Goal: Task Accomplishment & Management: Manage account settings

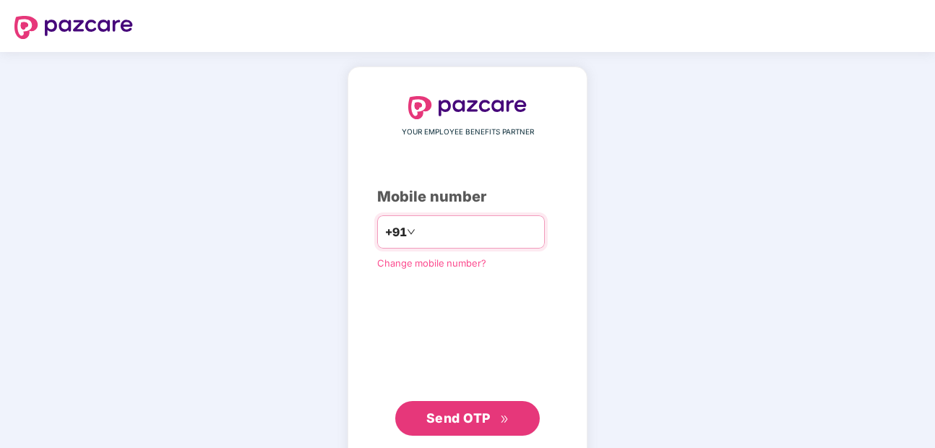
type input "*"
type input "**********"
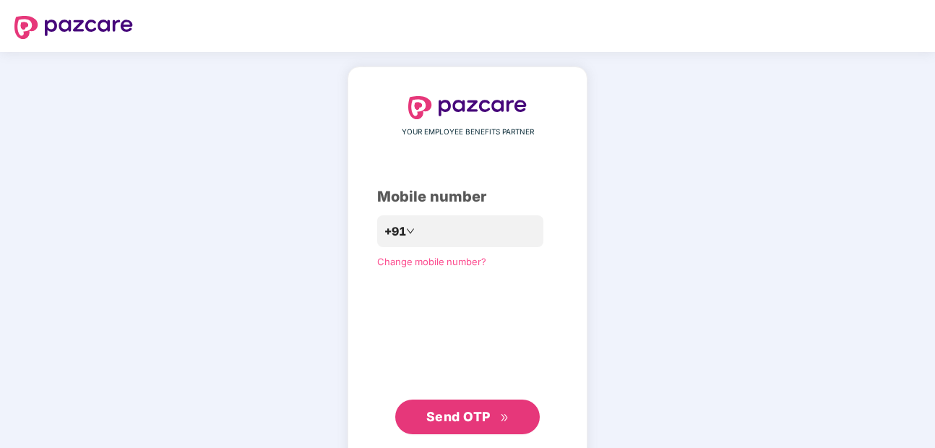
click at [472, 416] on span "Send OTP" at bounding box center [458, 416] width 64 height 15
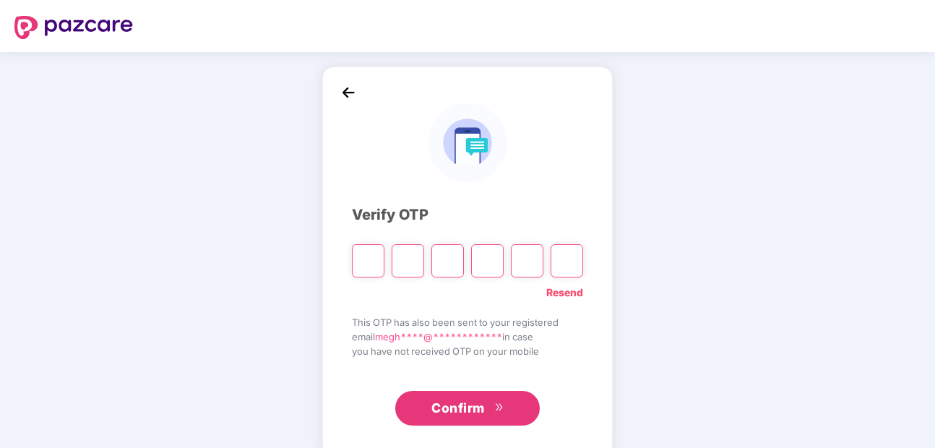
type input "*"
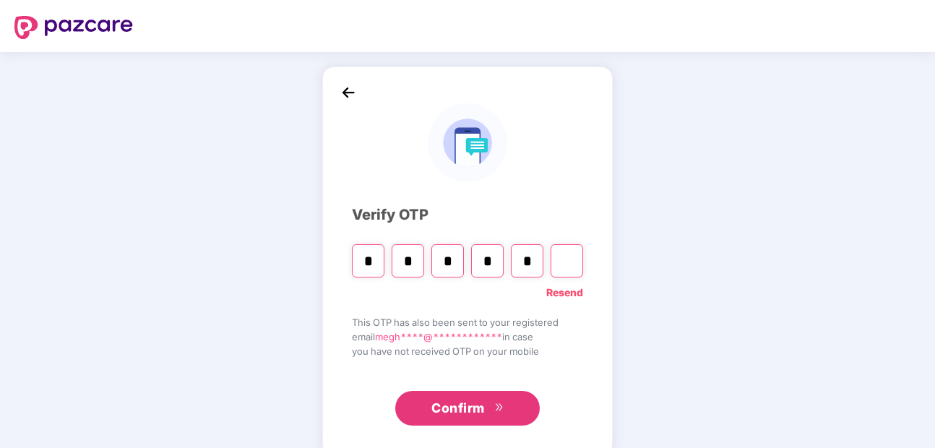
type input "*"
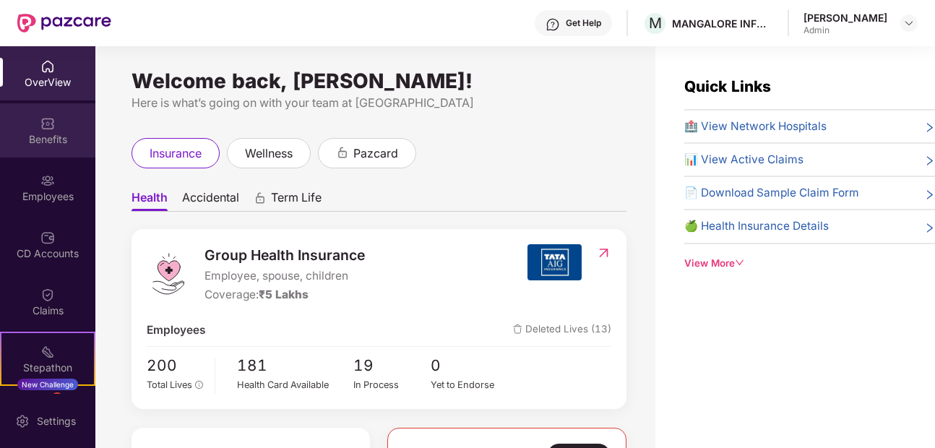
click at [43, 129] on img at bounding box center [47, 123] width 14 height 14
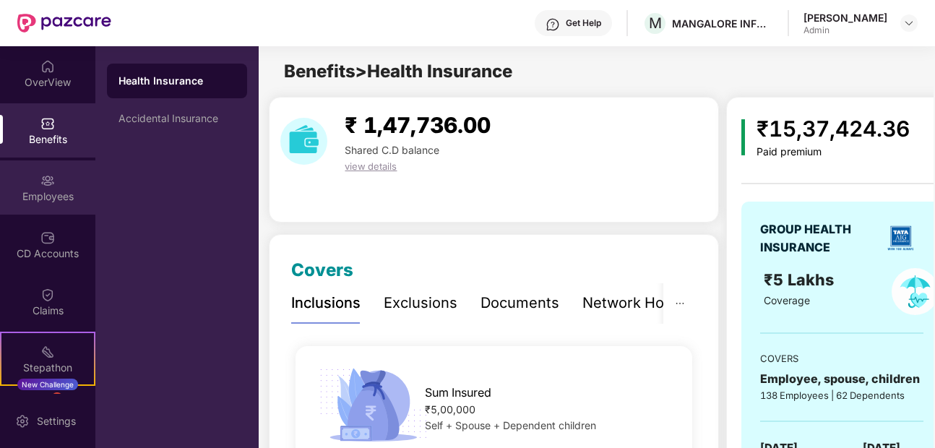
click at [52, 194] on div "Employees" at bounding box center [47, 196] width 95 height 14
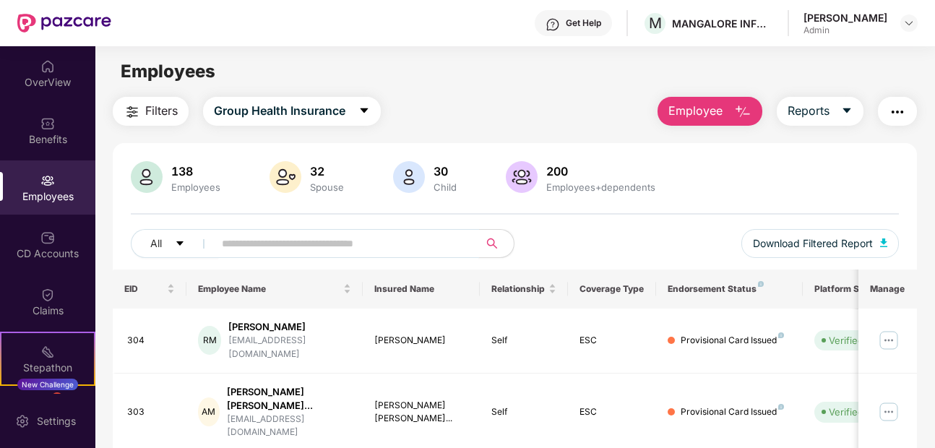
click at [375, 248] on input "text" at bounding box center [340, 244] width 237 height 22
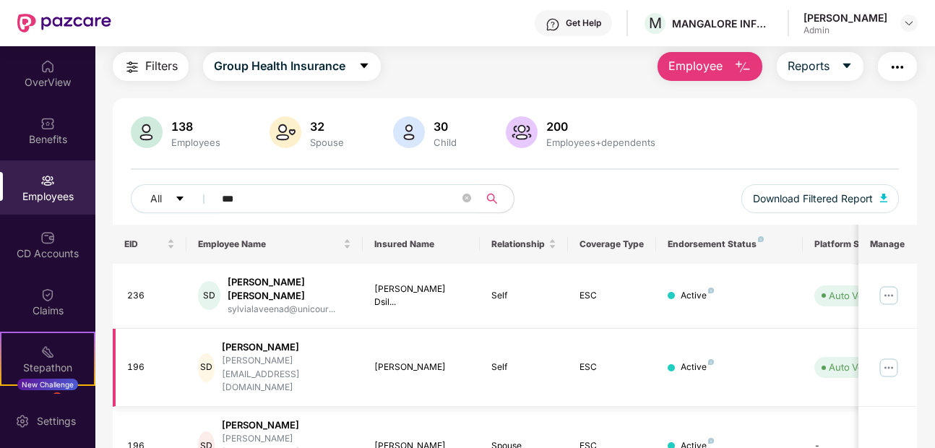
scroll to position [71, 0]
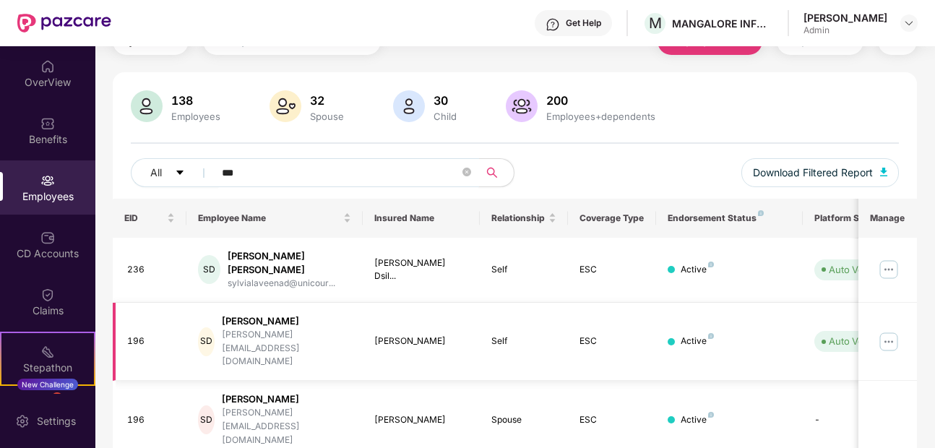
type input "***"
click at [282, 314] on div "[PERSON_NAME]" at bounding box center [286, 321] width 129 height 14
click at [303, 314] on div "[PERSON_NAME]" at bounding box center [286, 321] width 129 height 14
click at [891, 330] on img at bounding box center [888, 341] width 23 height 23
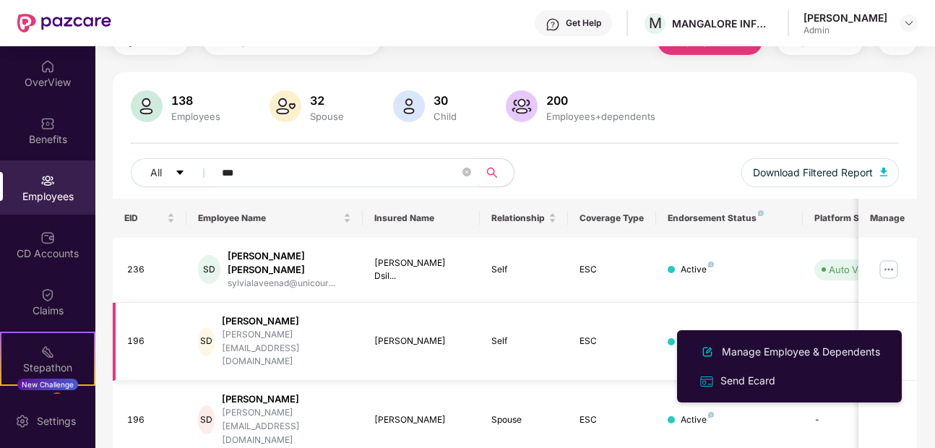
click at [289, 314] on div "[PERSON_NAME]" at bounding box center [286, 321] width 129 height 14
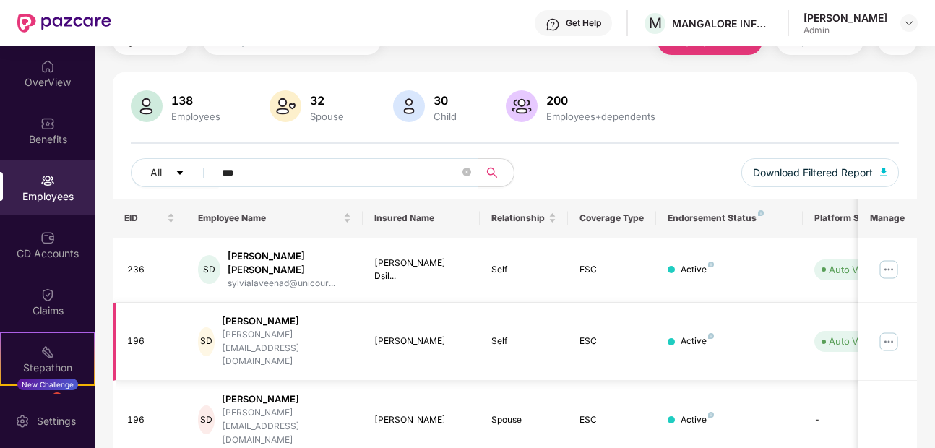
click at [886, 330] on img at bounding box center [888, 341] width 23 height 23
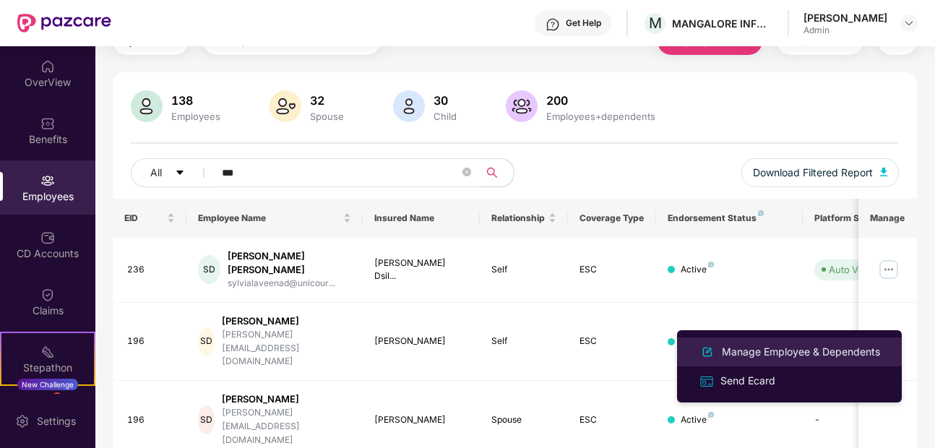
click at [821, 358] on div "Manage Employee & Dependents" at bounding box center [801, 352] width 164 height 16
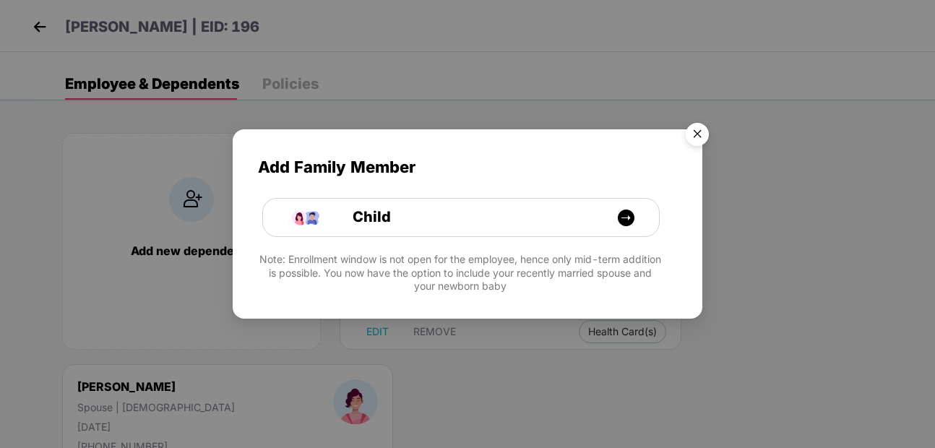
click at [695, 135] on img "Close" at bounding box center [697, 136] width 40 height 40
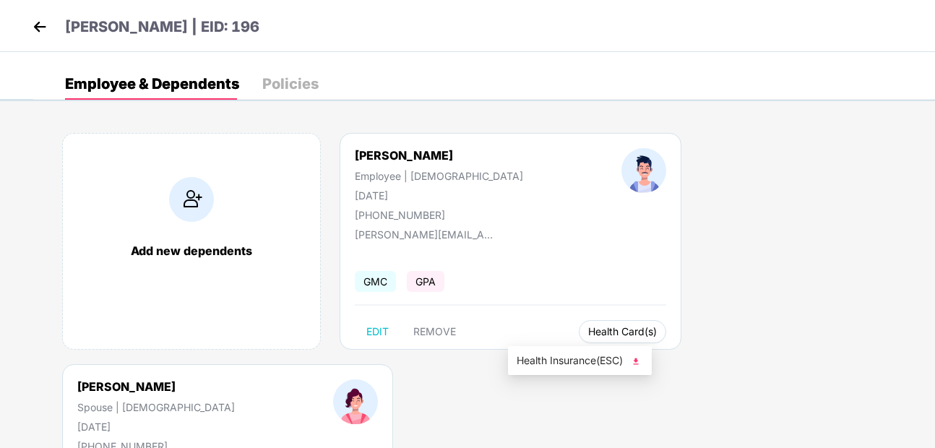
click at [588, 335] on span "Health Card(s)" at bounding box center [622, 331] width 69 height 7
click at [631, 363] on img at bounding box center [635, 361] width 14 height 14
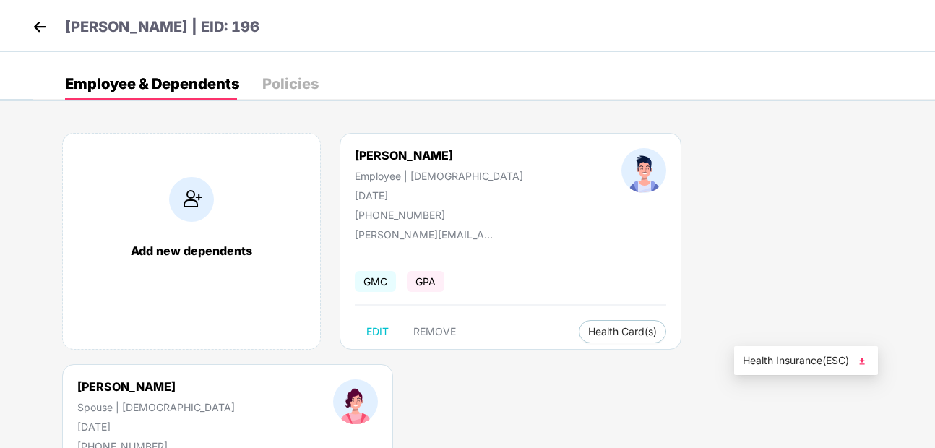
click at [860, 359] on img at bounding box center [861, 361] width 14 height 14
click at [35, 27] on img at bounding box center [40, 27] width 22 height 22
